Goal: Task Accomplishment & Management: Manage account settings

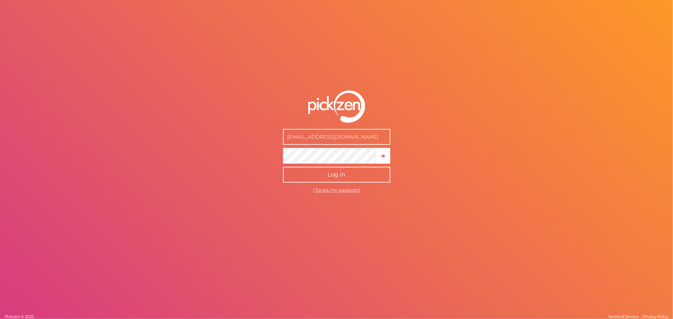
click at [320, 176] on button "Log in" at bounding box center [336, 175] width 107 height 16
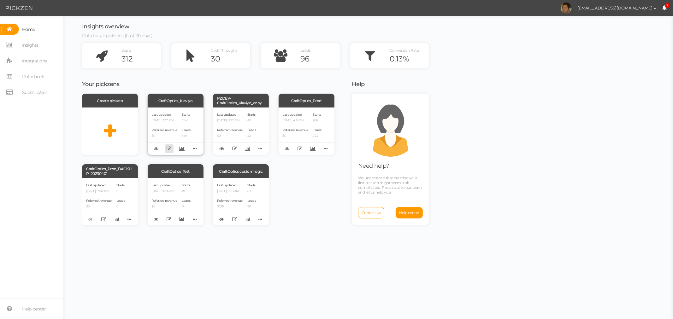
click at [168, 148] on icon at bounding box center [169, 148] width 5 height 5
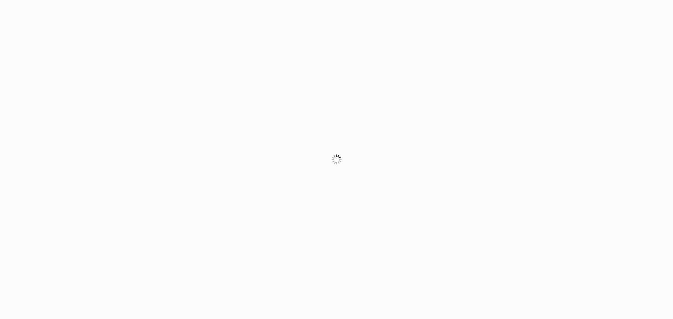
select select "1004"
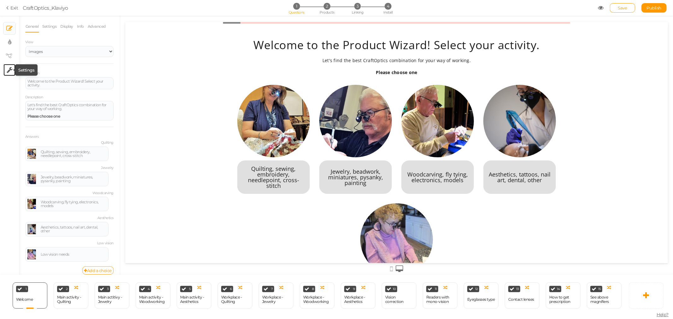
click at [9, 74] on tip-cont at bounding box center [10, 70] width 6 height 8
select select "en"
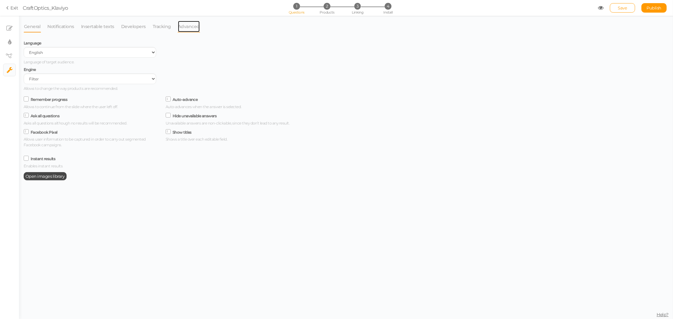
click at [189, 24] on link "Advanced" at bounding box center [189, 27] width 22 height 12
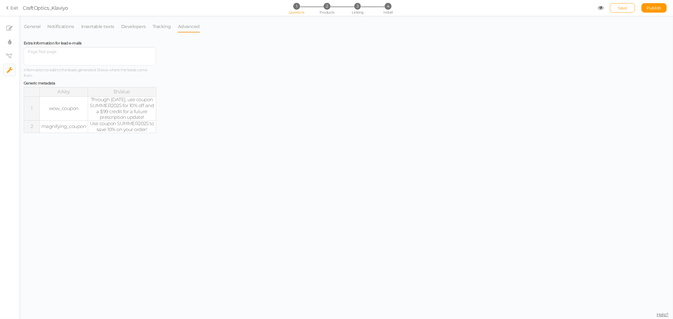
click at [143, 106] on td "Through [DATE], use coupon SUMMER2025 for 10% off and a $99 credit for a future…" at bounding box center [122, 109] width 68 height 24
click at [125, 105] on td "Through [DATE], use coupon SUMMER2025 for 10% off and a $99 credit for a future…" at bounding box center [122, 109] width 68 height 24
drag, startPoint x: 125, startPoint y: 102, endPoint x: 89, endPoint y: 101, distance: 36.0
click at [89, 101] on input "Through [DATE], use coupon SUMMER2025 for 10% off and a $99 credit for a future…" at bounding box center [127, 101] width 79 height 9
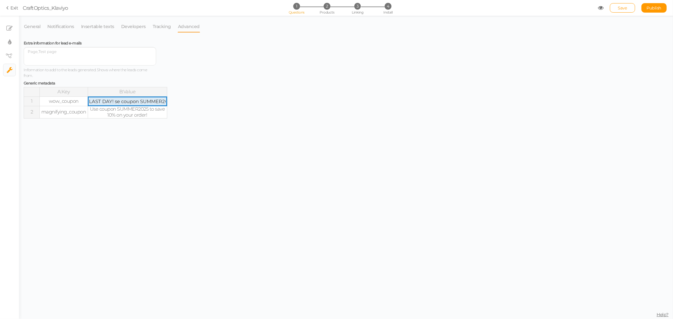
type input "LAST DAY! Use coupon SUMMER2025 for 10% off and a $99 credit for a future presc…"
click at [138, 115] on tbody "A:Key B:Value 1 wow_coupon LAST DAY! Use coupon SUMMER2025 for 10% off and a $9…" at bounding box center [95, 102] width 143 height 31
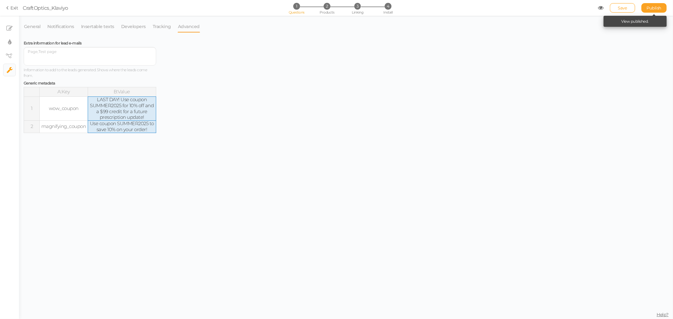
click at [652, 7] on span "Publish" at bounding box center [654, 7] width 15 height 5
